Goal: Navigation & Orientation: Find specific page/section

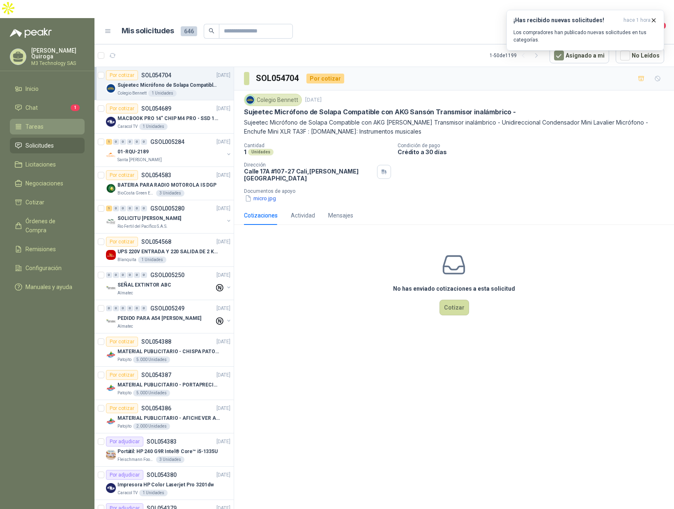
click at [46, 122] on li "Tareas" at bounding box center [47, 126] width 65 height 9
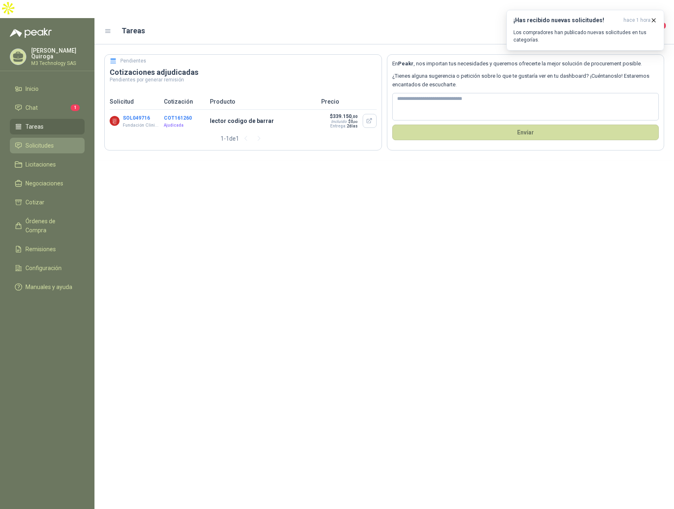
click at [47, 141] on span "Solicitudes" at bounding box center [39, 145] width 28 height 9
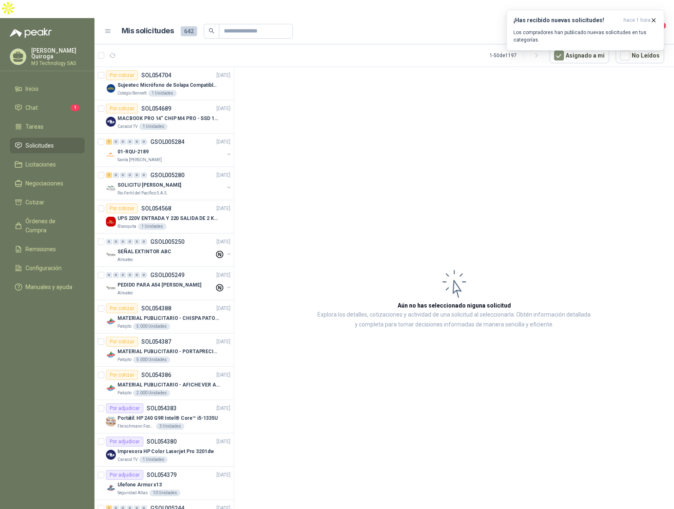
click at [48, 141] on span "Solicitudes" at bounding box center [39, 145] width 28 height 9
click at [48, 122] on li "Tareas" at bounding box center [47, 126] width 65 height 9
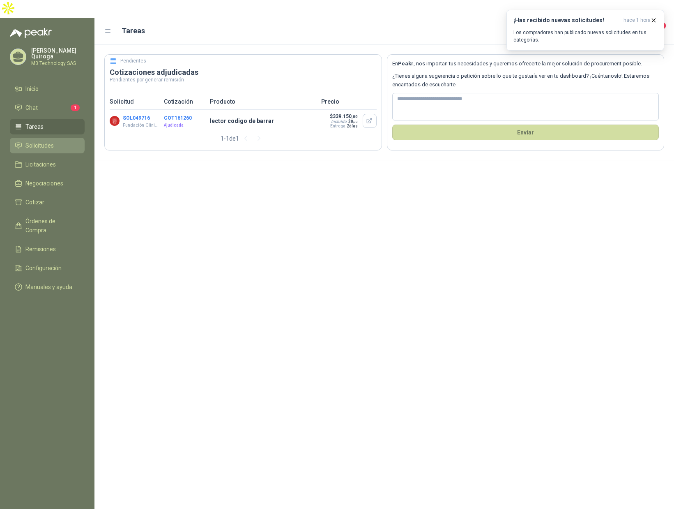
click at [51, 141] on span "Solicitudes" at bounding box center [39, 145] width 28 height 9
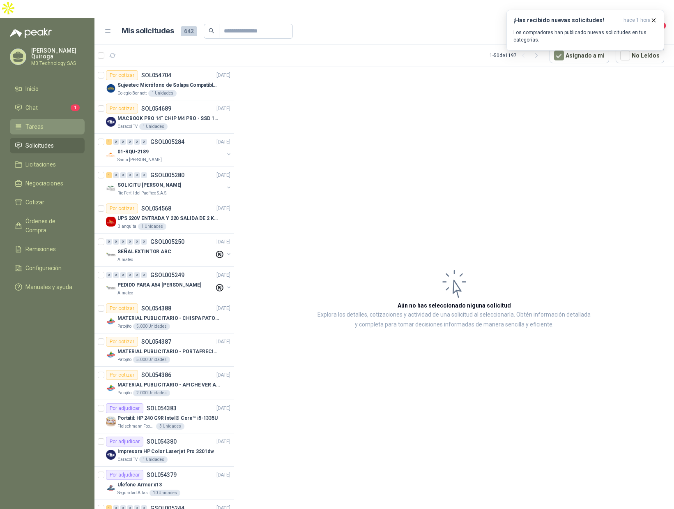
click at [51, 122] on li "Tareas" at bounding box center [47, 126] width 65 height 9
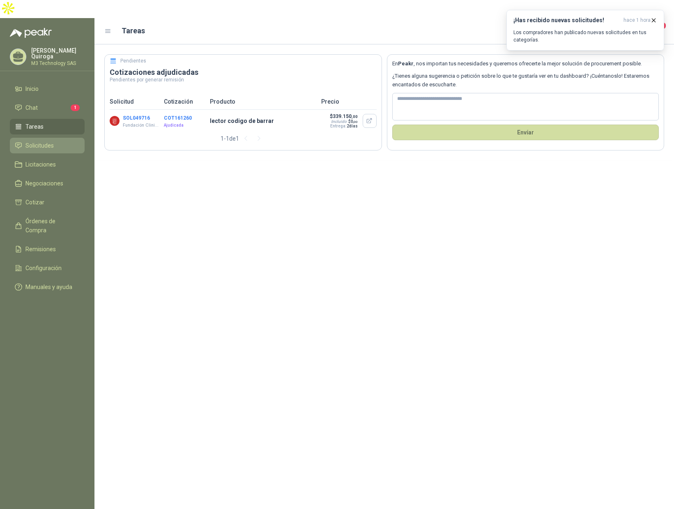
click at [34, 141] on span "Solicitudes" at bounding box center [39, 145] width 28 height 9
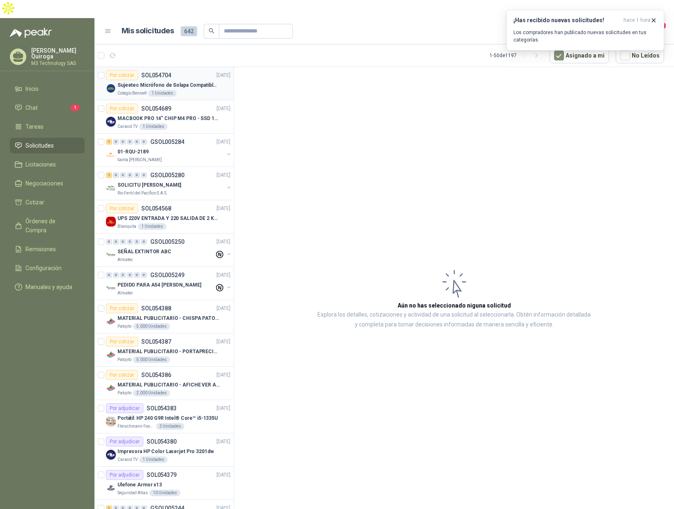
click at [206, 90] on div "Colegio [PERSON_NAME] 1 Unidades" at bounding box center [173, 93] width 113 height 7
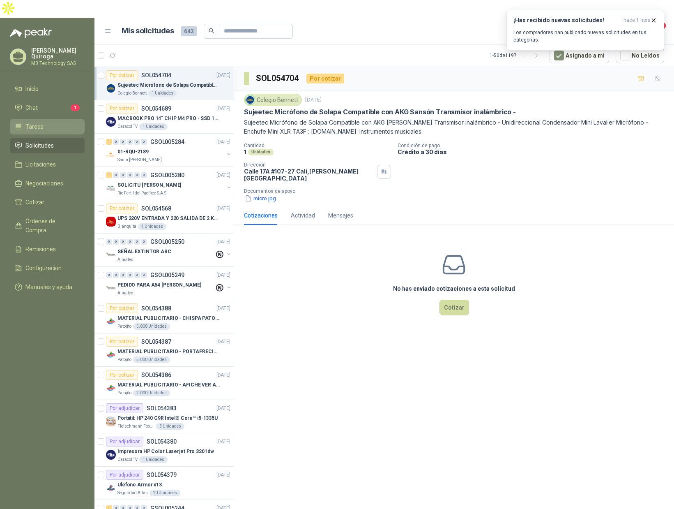
click at [56, 122] on li "Tareas" at bounding box center [47, 126] width 65 height 9
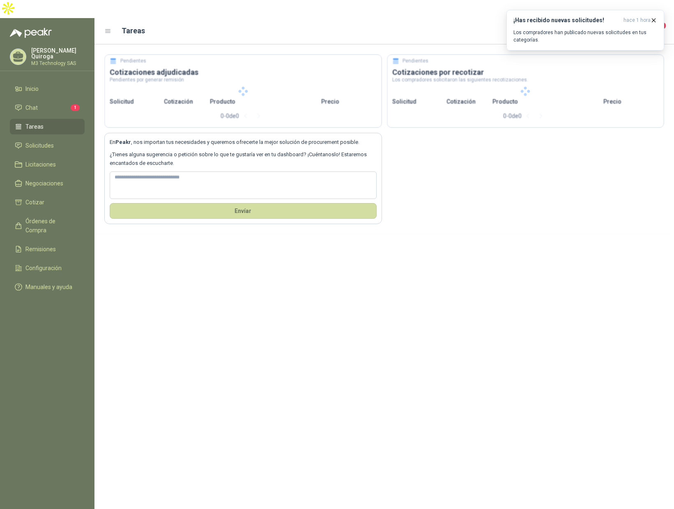
click at [56, 122] on li "Tareas" at bounding box center [47, 126] width 65 height 9
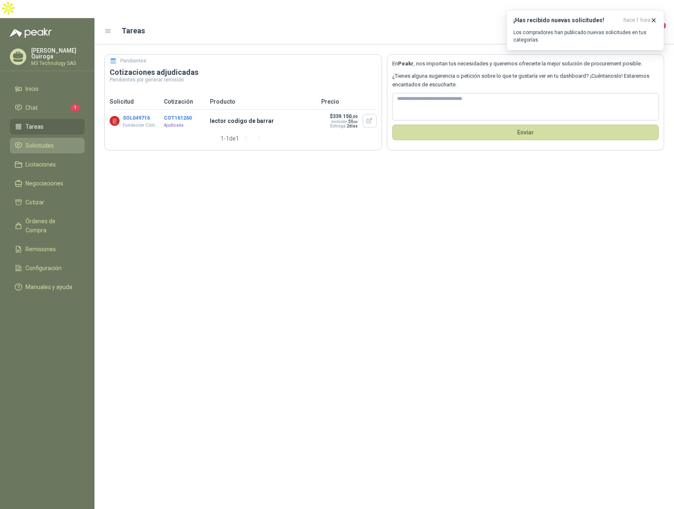
click at [74, 141] on li "Solicitudes" at bounding box center [47, 145] width 65 height 9
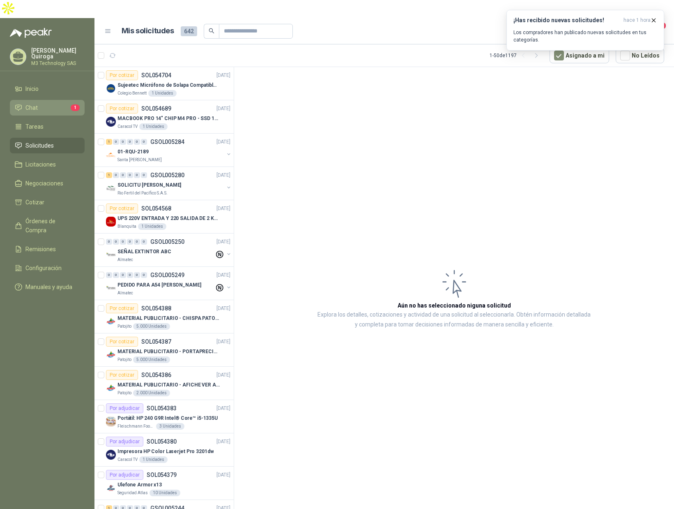
click at [77, 104] on span "1" at bounding box center [75, 107] width 9 height 7
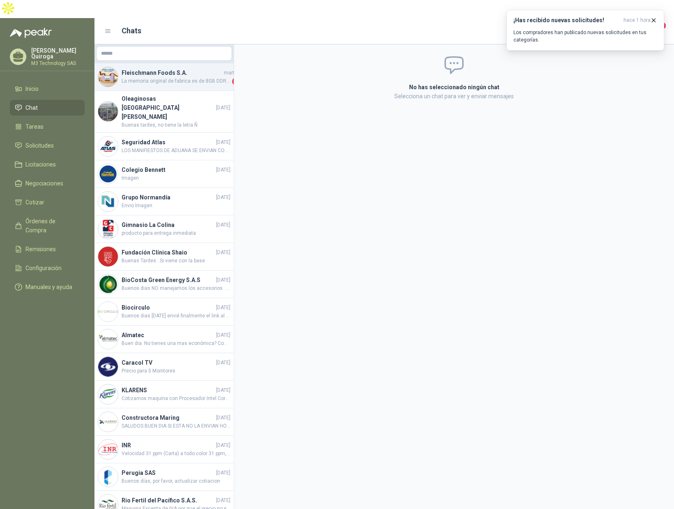
click at [159, 77] on span "La memoria original de fabrica es de 8GB DDR4, se sugiere instalar un SIM adici…" at bounding box center [176, 81] width 109 height 8
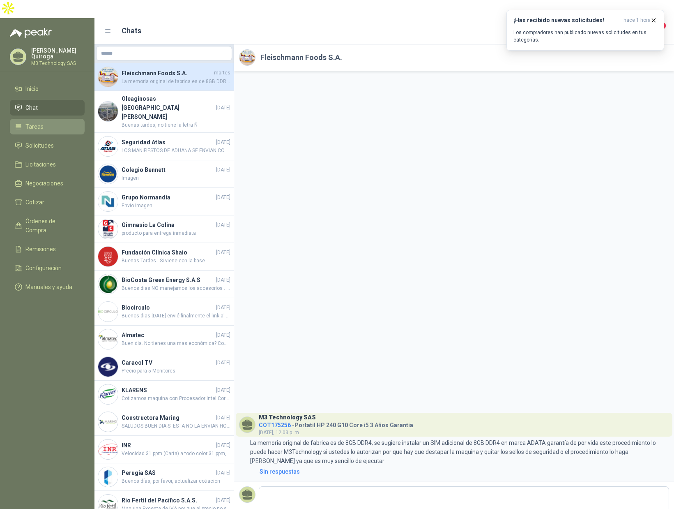
click at [42, 122] on span "Tareas" at bounding box center [34, 126] width 18 height 9
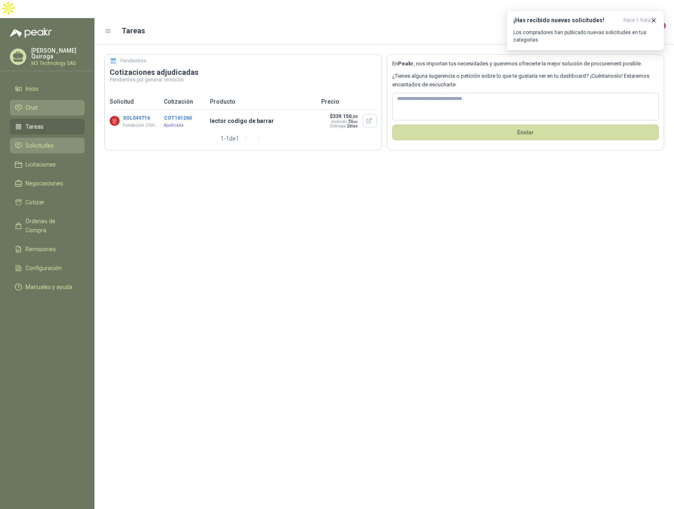
click at [51, 141] on span "Solicitudes" at bounding box center [39, 145] width 28 height 9
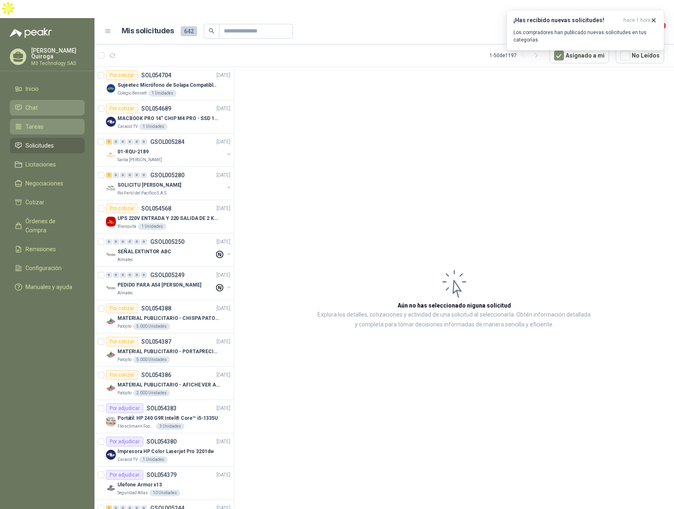
click at [51, 119] on link "Tareas" at bounding box center [47, 127] width 75 height 16
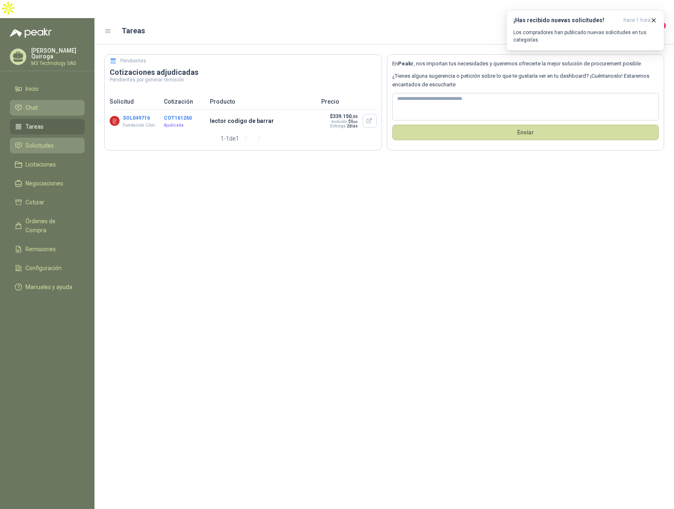
click at [52, 138] on link "Solicitudes" at bounding box center [47, 146] width 75 height 16
